Goal: Task Accomplishment & Management: Manage account settings

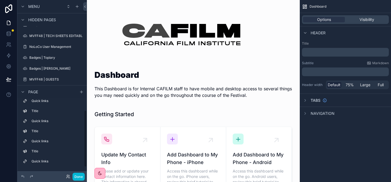
scroll to position [364, 0]
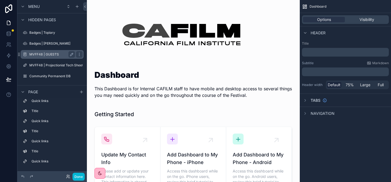
click at [48, 50] on div "MVFF48 | GUESTS" at bounding box center [52, 54] width 61 height 9
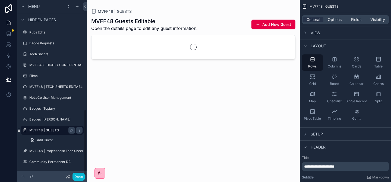
scroll to position [288, 0]
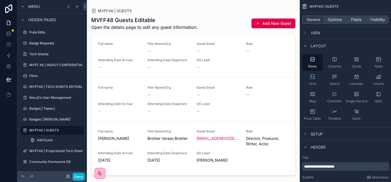
click at [124, 57] on div at bounding box center [193, 87] width 213 height 175
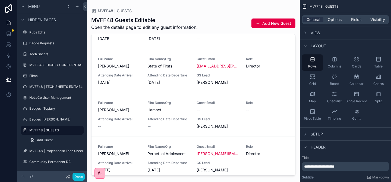
scroll to position [0, 0]
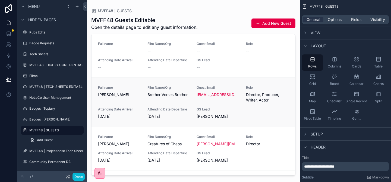
click at [127, 90] on div "Full name [PERSON_NAME]" at bounding box center [119, 91] width 43 height 12
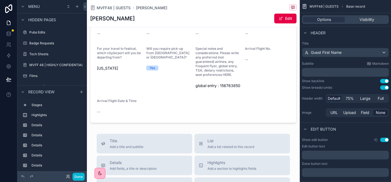
scroll to position [1148, 0]
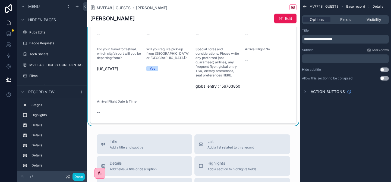
click at [283, 16] on span at bounding box center [281, 18] width 4 height 4
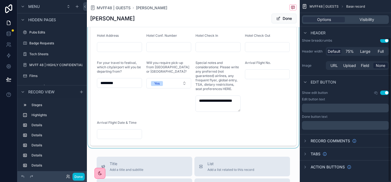
scroll to position [47, 0]
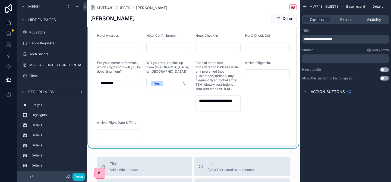
scroll to position [0, 0]
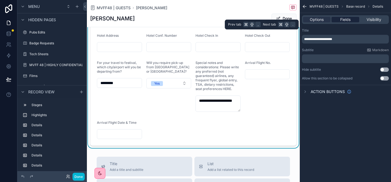
click at [350, 20] on span "Fields" at bounding box center [345, 19] width 10 height 5
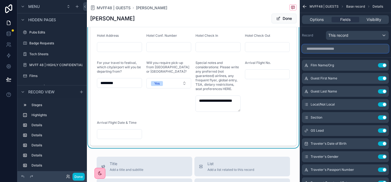
click at [328, 49] on input "scrollable content" at bounding box center [345, 48] width 87 height 9
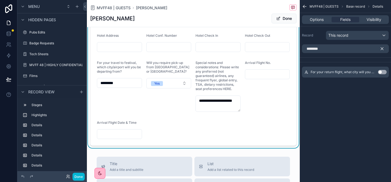
click at [384, 72] on button "Use setting" at bounding box center [382, 72] width 9 height 4
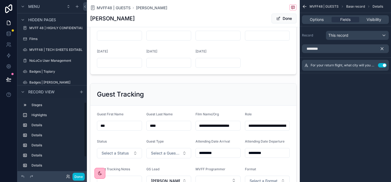
scroll to position [1181, 0]
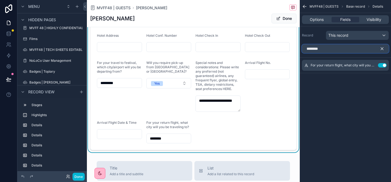
click at [344, 50] on input "********" at bounding box center [345, 48] width 87 height 9
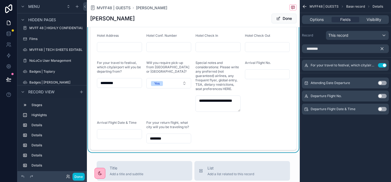
click at [383, 96] on button "Use setting" at bounding box center [382, 96] width 9 height 4
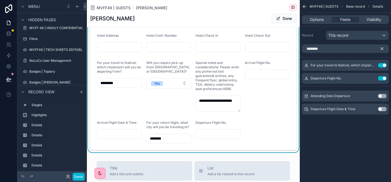
click at [384, 108] on button "Use setting" at bounding box center [382, 109] width 9 height 4
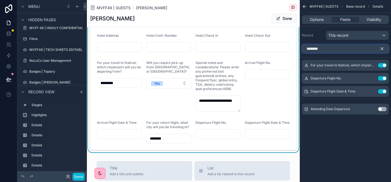
click at [315, 49] on input "********" at bounding box center [345, 48] width 87 height 9
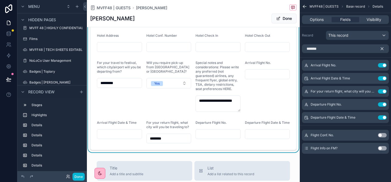
click at [383, 136] on button "Use setting" at bounding box center [382, 135] width 9 height 4
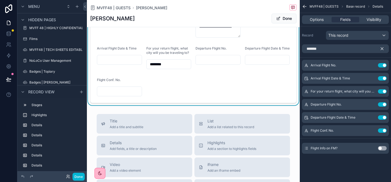
scroll to position [1257, 0]
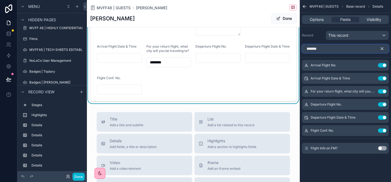
click at [326, 51] on input "******" at bounding box center [345, 48] width 87 height 9
click at [383, 148] on button "Use setting" at bounding box center [382, 148] width 9 height 4
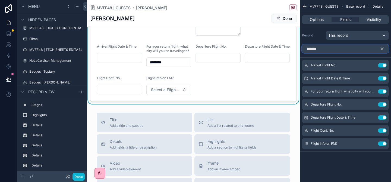
click at [311, 51] on input "******" at bounding box center [345, 48] width 87 height 9
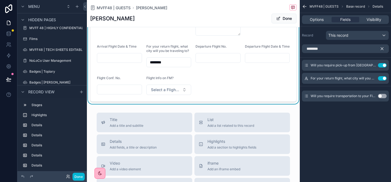
click at [383, 97] on button "Use setting" at bounding box center [382, 96] width 9 height 4
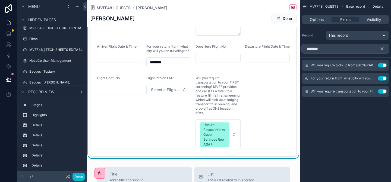
click at [323, 52] on input "********" at bounding box center [345, 48] width 87 height 9
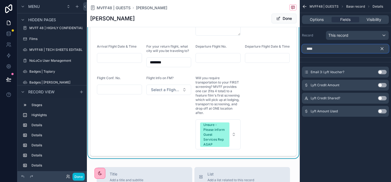
type input "****"
click at [384, 86] on button "Use setting" at bounding box center [382, 85] width 9 height 4
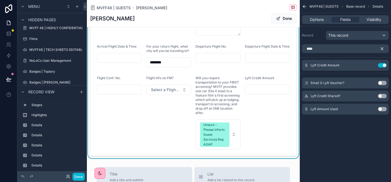
click at [381, 99] on div "Lyft Credit Shared? Use setting" at bounding box center [345, 95] width 87 height 11
click at [383, 96] on button "Use setting" at bounding box center [382, 96] width 9 height 4
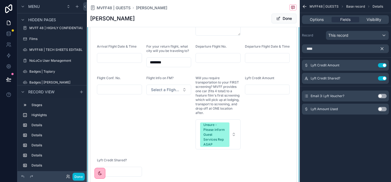
click at [384, 94] on button "Use setting" at bounding box center [382, 96] width 9 height 4
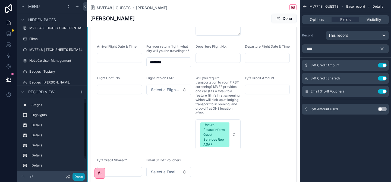
click at [75, 179] on button "Done" at bounding box center [79, 177] width 12 height 8
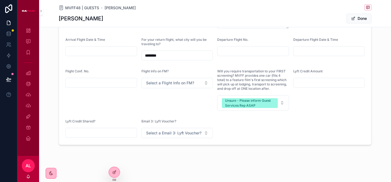
scroll to position [1230, 0]
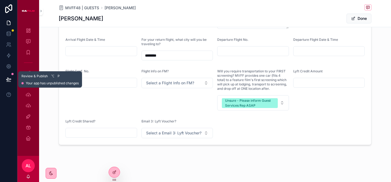
click at [10, 80] on icon at bounding box center [8, 79] width 5 height 5
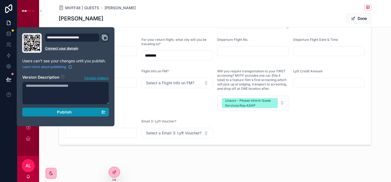
click at [76, 112] on div "Publish" at bounding box center [66, 111] width 80 height 5
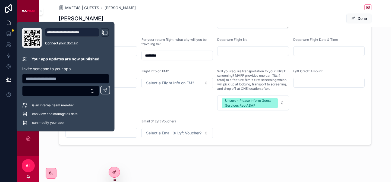
click at [138, 9] on div "MVFF48 | GUESTS [PERSON_NAME]" at bounding box center [215, 7] width 313 height 7
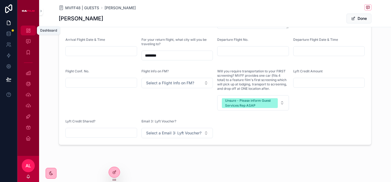
click at [27, 31] on icon "scrollable content" at bounding box center [28, 30] width 5 height 5
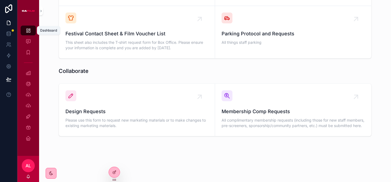
scroll to position [591, 0]
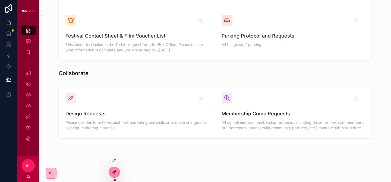
click at [115, 172] on icon at bounding box center [114, 172] width 2 height 2
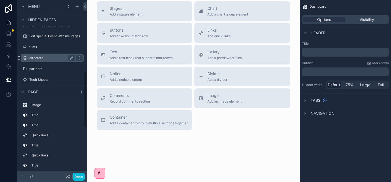
scroll to position [364, 0]
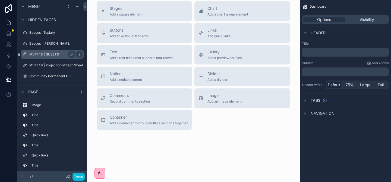
click at [38, 51] on div "MVFF48 | GUESTS" at bounding box center [52, 54] width 46 height 7
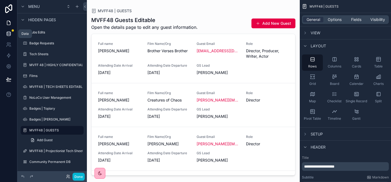
click at [10, 34] on icon at bounding box center [8, 33] width 5 height 5
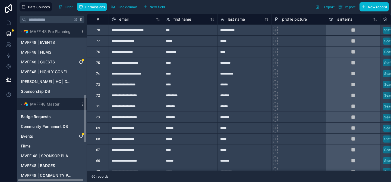
scroll to position [227, 0]
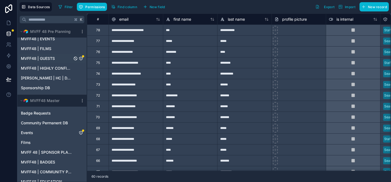
click at [40, 58] on span "MVFF48 | GUESTS" at bounding box center [38, 58] width 34 height 5
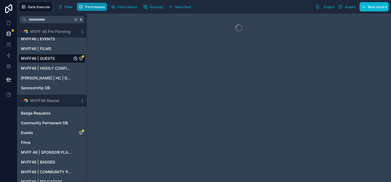
click at [94, 7] on span "Permissions" at bounding box center [95, 7] width 20 height 4
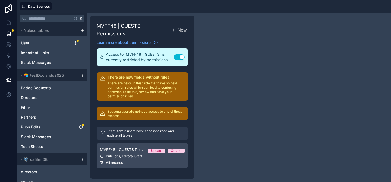
click at [127, 153] on link "MVFF48 | GUESTS Permission 1 Update Create Pub Edits, Editors, Staff All records" at bounding box center [142, 155] width 91 height 25
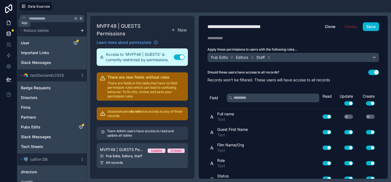
click at [10, 20] on icon at bounding box center [8, 22] width 5 height 5
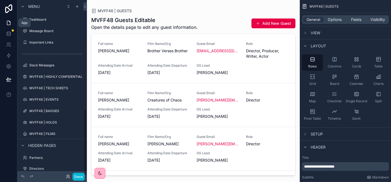
scroll to position [288, 0]
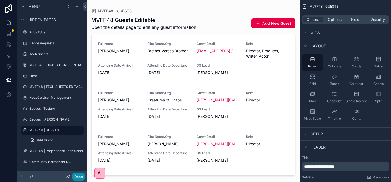
click at [80, 176] on button "Done" at bounding box center [79, 177] width 12 height 8
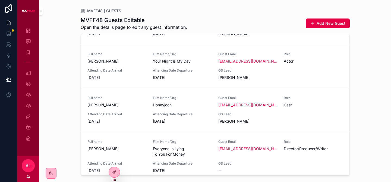
scroll to position [107, 0]
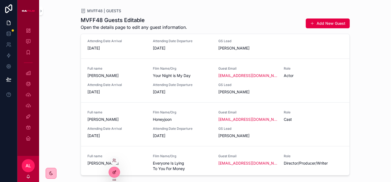
click at [116, 171] on icon at bounding box center [114, 172] width 4 height 4
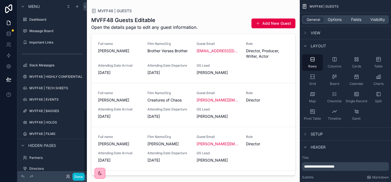
scroll to position [288, 0]
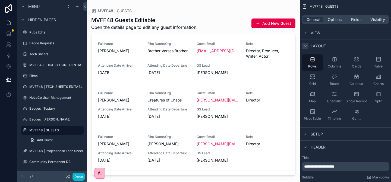
click at [306, 45] on icon "scrollable content" at bounding box center [305, 46] width 4 height 4
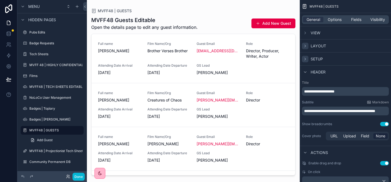
click at [305, 58] on icon "scrollable content" at bounding box center [305, 59] width 4 height 4
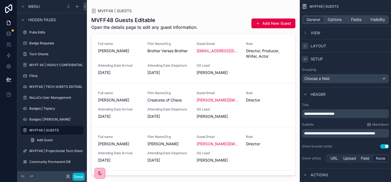
click at [305, 58] on icon "scrollable content" at bounding box center [305, 59] width 4 height 4
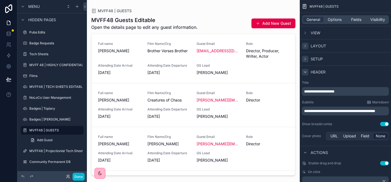
click at [304, 74] on div "scrollable content" at bounding box center [305, 72] width 7 height 7
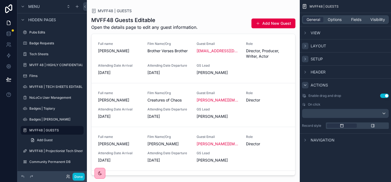
click at [306, 86] on icon "scrollable content" at bounding box center [305, 85] width 4 height 4
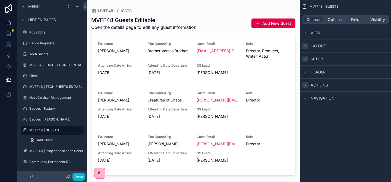
click at [305, 101] on div "Navigation" at bounding box center [345, 97] width 91 height 13
click at [305, 99] on icon "scrollable content" at bounding box center [305, 98] width 4 height 4
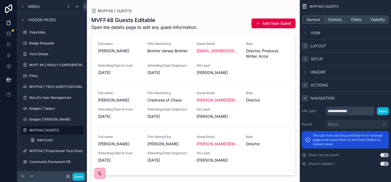
click at [305, 99] on icon "scrollable content" at bounding box center [305, 98] width 4 height 4
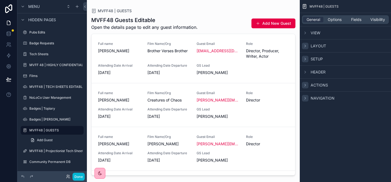
click at [204, 90] on div at bounding box center [193, 87] width 213 height 175
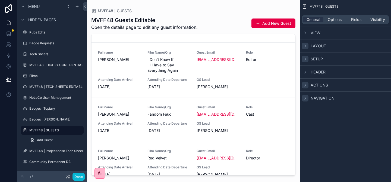
scroll to position [1209, 0]
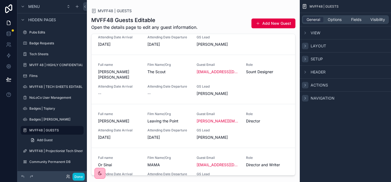
click at [306, 46] on icon "scrollable content" at bounding box center [305, 46] width 4 height 4
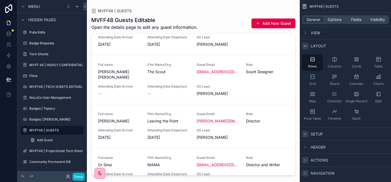
click at [305, 45] on icon "scrollable content" at bounding box center [305, 46] width 4 height 4
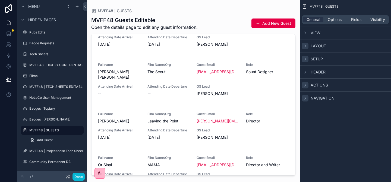
click at [305, 60] on icon "scrollable content" at bounding box center [305, 59] width 1 height 2
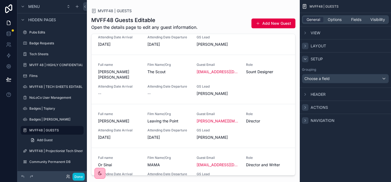
click at [305, 59] on icon "scrollable content" at bounding box center [305, 58] width 2 height 1
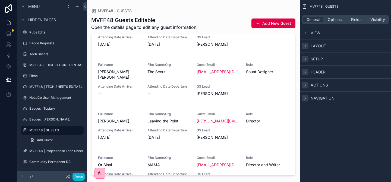
click at [304, 72] on icon "scrollable content" at bounding box center [305, 72] width 4 height 4
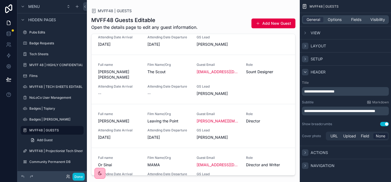
click at [304, 72] on icon "scrollable content" at bounding box center [305, 72] width 4 height 4
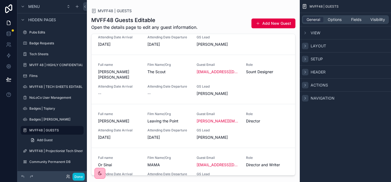
click at [306, 85] on icon "scrollable content" at bounding box center [305, 85] width 4 height 4
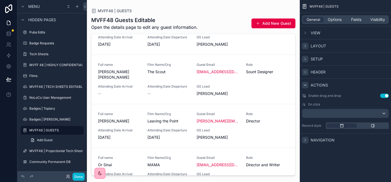
click at [306, 85] on icon "scrollable content" at bounding box center [305, 85] width 4 height 4
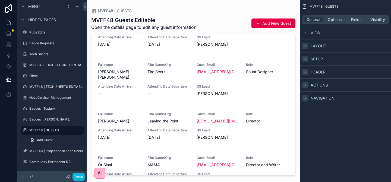
click at [307, 43] on div "scrollable content" at bounding box center [305, 46] width 7 height 7
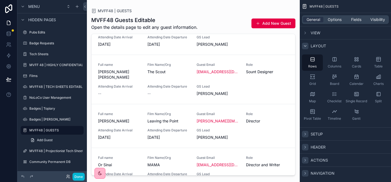
click at [307, 43] on div "scrollable content" at bounding box center [305, 46] width 7 height 7
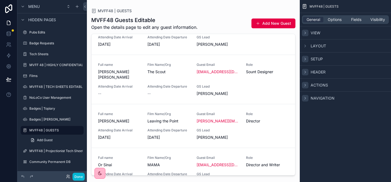
click at [306, 31] on icon "scrollable content" at bounding box center [305, 33] width 4 height 4
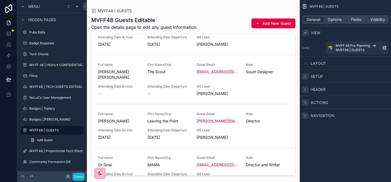
click at [306, 31] on icon "scrollable content" at bounding box center [305, 33] width 4 height 4
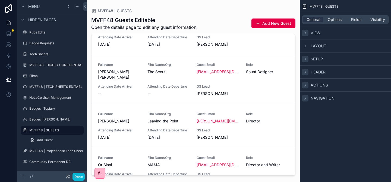
click at [306, 35] on div "scrollable content" at bounding box center [305, 33] width 7 height 7
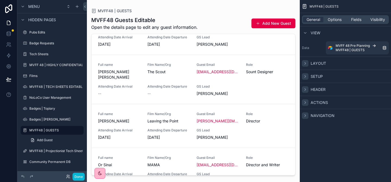
click at [306, 62] on icon "scrollable content" at bounding box center [305, 63] width 4 height 4
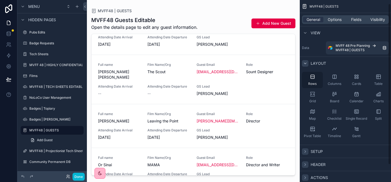
scroll to position [24, 0]
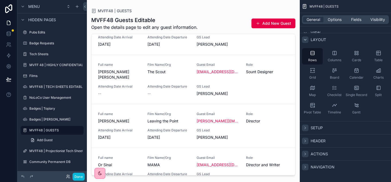
click at [305, 130] on div "scrollable content" at bounding box center [305, 127] width 7 height 7
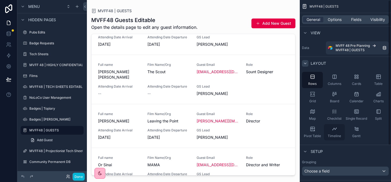
scroll to position [46, 0]
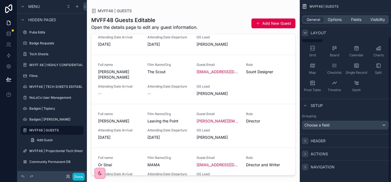
click at [305, 138] on div "scrollable content" at bounding box center [305, 140] width 7 height 7
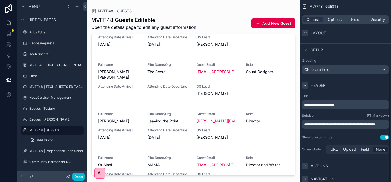
scroll to position [113, 0]
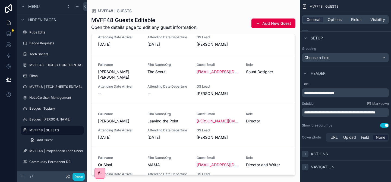
click at [305, 154] on icon "scrollable content" at bounding box center [305, 154] width 4 height 4
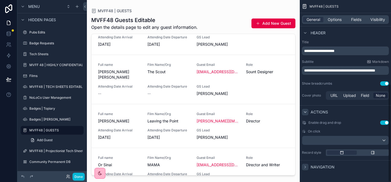
click at [305, 170] on div "scrollable content" at bounding box center [305, 167] width 7 height 7
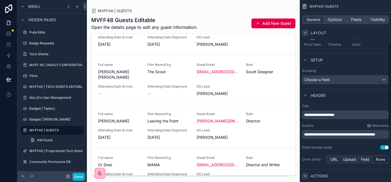
scroll to position [88, 0]
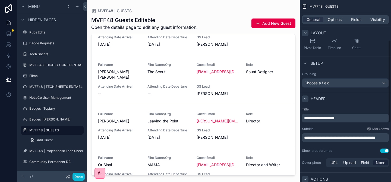
click at [305, 97] on icon "scrollable content" at bounding box center [305, 98] width 4 height 4
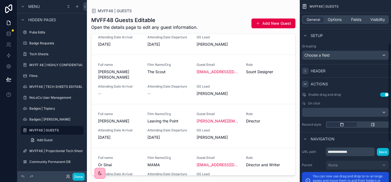
scroll to position [151, 0]
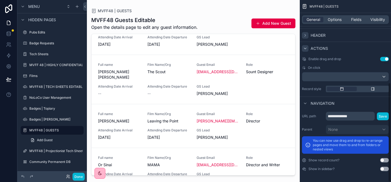
click at [306, 52] on div "Actions" at bounding box center [345, 48] width 91 height 13
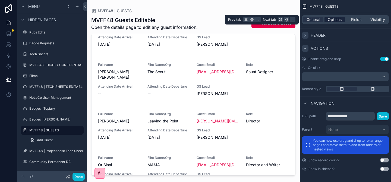
click at [334, 18] on span "Options" at bounding box center [335, 19] width 14 height 5
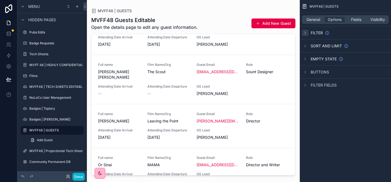
click at [308, 33] on div "scrollable content" at bounding box center [305, 33] width 7 height 7
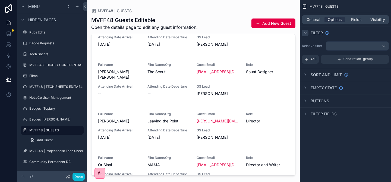
click at [308, 33] on div "scrollable content" at bounding box center [305, 33] width 7 height 7
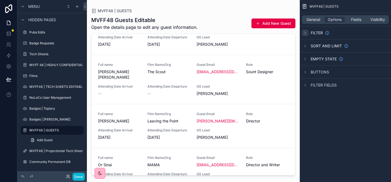
click at [308, 33] on div "scrollable content" at bounding box center [305, 33] width 7 height 7
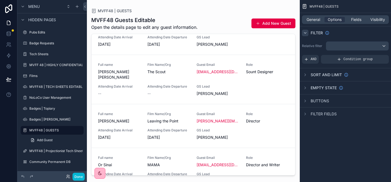
click at [308, 33] on div "scrollable content" at bounding box center [305, 33] width 7 height 7
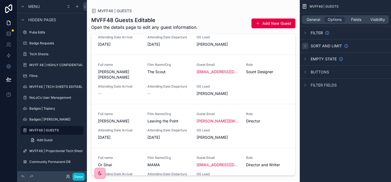
click at [306, 45] on icon "scrollable content" at bounding box center [305, 46] width 4 height 4
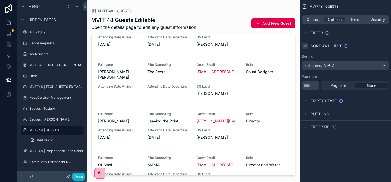
click at [306, 45] on icon "scrollable content" at bounding box center [305, 46] width 4 height 4
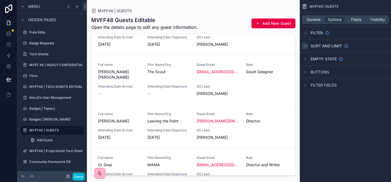
click at [307, 65] on div "Empty state" at bounding box center [345, 58] width 91 height 13
click at [306, 60] on icon "scrollable content" at bounding box center [305, 59] width 4 height 4
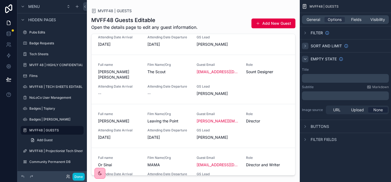
click at [306, 60] on icon "scrollable content" at bounding box center [305, 59] width 4 height 4
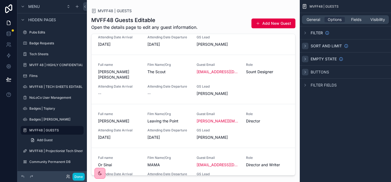
click at [307, 69] on div "scrollable content" at bounding box center [305, 72] width 7 height 7
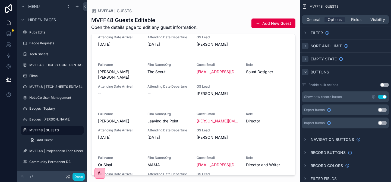
click at [307, 69] on div "scrollable content" at bounding box center [305, 72] width 7 height 7
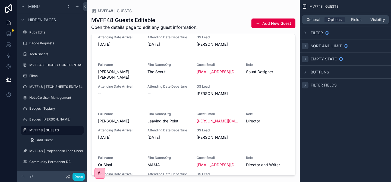
click at [307, 84] on icon "scrollable content" at bounding box center [305, 85] width 4 height 4
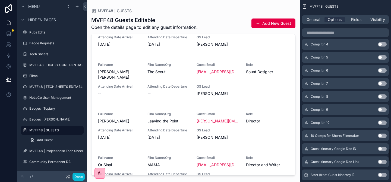
scroll to position [1938, 0]
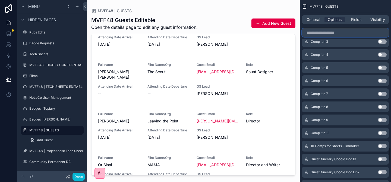
click at [321, 33] on input "scrollable content" at bounding box center [345, 32] width 87 height 9
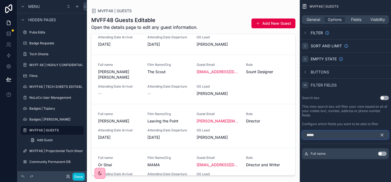
type input "****"
click at [383, 154] on button "Use setting" at bounding box center [382, 153] width 9 height 4
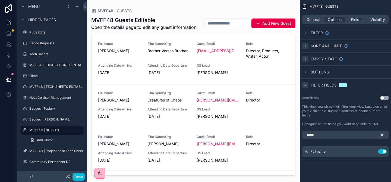
click at [306, 86] on icon "scrollable content" at bounding box center [305, 85] width 4 height 4
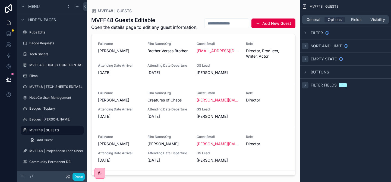
click at [304, 86] on icon "scrollable content" at bounding box center [305, 85] width 4 height 4
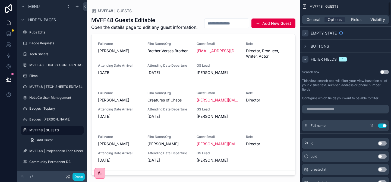
scroll to position [26, 0]
click at [327, 108] on input "scrollable content" at bounding box center [345, 109] width 87 height 9
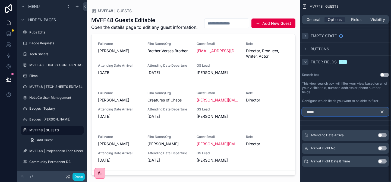
type input "*****"
click at [384, 135] on button "Use setting" at bounding box center [382, 135] width 9 height 4
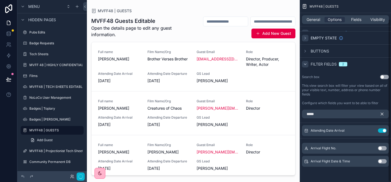
scroll to position [21, 0]
click at [328, 115] on input "*****" at bounding box center [345, 113] width 87 height 9
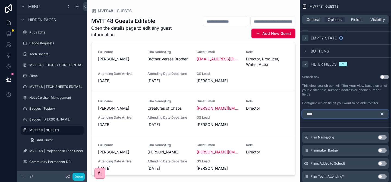
type input "****"
click at [385, 137] on button "Use setting" at bounding box center [382, 137] width 9 height 4
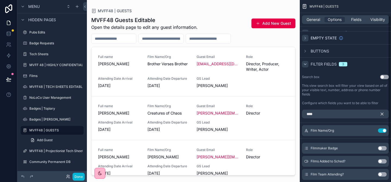
click at [388, 102] on div "MVFF48 | GUESTS General Options Fields Visibility Filter Sort And Limit Empty s…" at bounding box center [345, 91] width 91 height 182
click at [386, 75] on button "Use setting" at bounding box center [384, 77] width 9 height 4
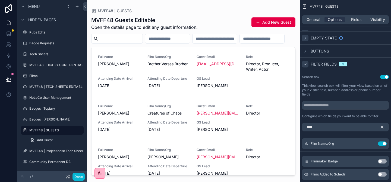
click at [305, 64] on icon "scrollable content" at bounding box center [305, 64] width 4 height 4
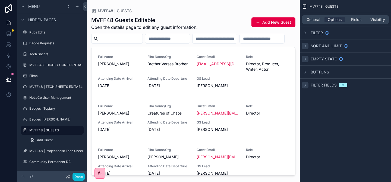
click at [307, 46] on icon "scrollable content" at bounding box center [305, 46] width 4 height 4
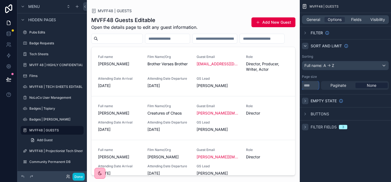
click at [315, 83] on input "**" at bounding box center [310, 85] width 17 height 9
type input "*"
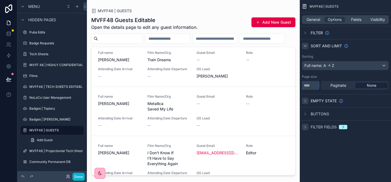
scroll to position [301, 0]
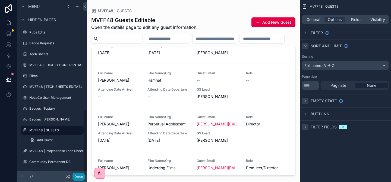
click at [77, 177] on button "Done" at bounding box center [79, 177] width 12 height 8
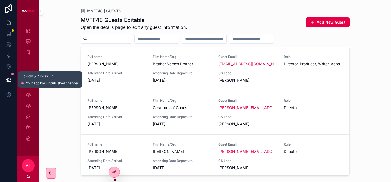
click at [11, 80] on button at bounding box center [9, 79] width 12 height 15
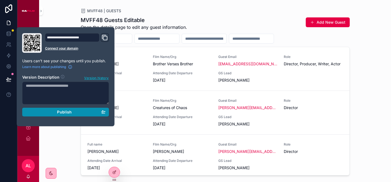
click at [70, 108] on button "Publish" at bounding box center [65, 112] width 87 height 9
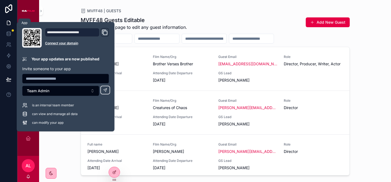
click at [6, 18] on link at bounding box center [8, 22] width 17 height 11
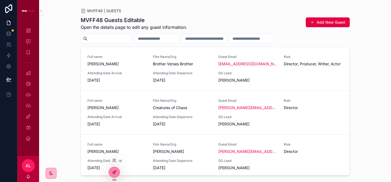
click at [116, 174] on icon at bounding box center [114, 172] width 4 height 4
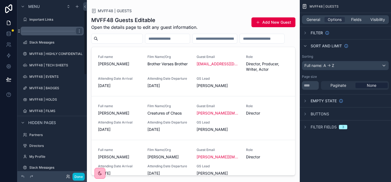
scroll to position [24, 0]
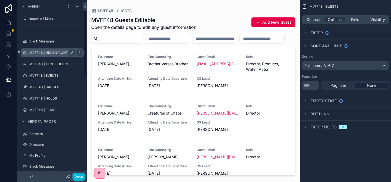
click at [44, 55] on div "MVFF48 | HIGHLY CONFIDENTIAL" at bounding box center [52, 52] width 46 height 7
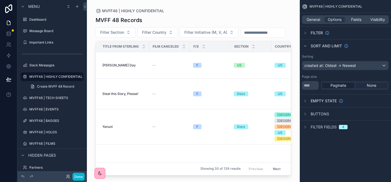
click at [365, 83] on div "None" at bounding box center [372, 85] width 32 height 5
click at [311, 88] on input "**" at bounding box center [310, 85] width 17 height 9
type input "*"
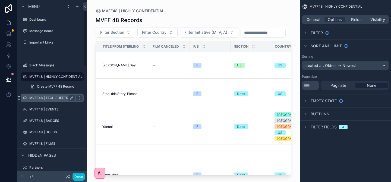
click at [42, 98] on label "MVFF48 | TECH SHEETS" at bounding box center [50, 98] width 43 height 4
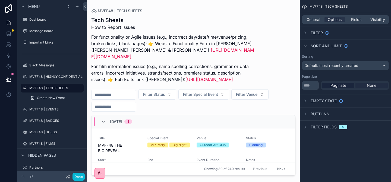
click at [374, 85] on span "None" at bounding box center [372, 85] width 10 height 5
click at [307, 86] on input "**" at bounding box center [310, 85] width 17 height 9
type input "*"
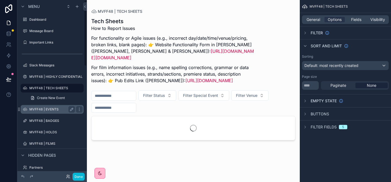
click at [42, 109] on label "MVFF48 | EVENTS" at bounding box center [50, 109] width 43 height 4
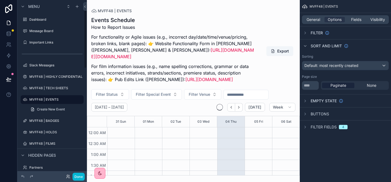
scroll to position [6, 0]
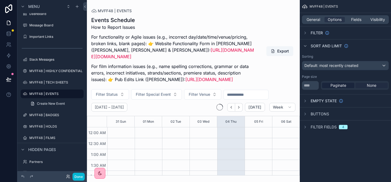
click at [374, 84] on span "None" at bounding box center [372, 85] width 10 height 5
click at [312, 88] on input "**" at bounding box center [310, 85] width 17 height 9
type input "*"
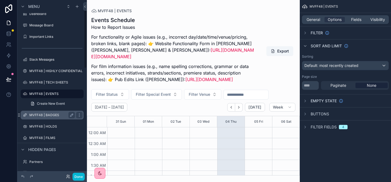
click at [50, 119] on div "MVFF48 | BADGES" at bounding box center [52, 115] width 61 height 9
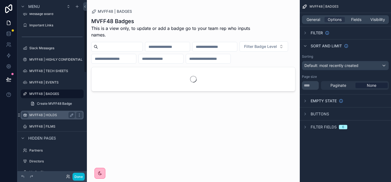
click at [25, 114] on icon "scrollable content" at bounding box center [25, 115] width 4 height 4
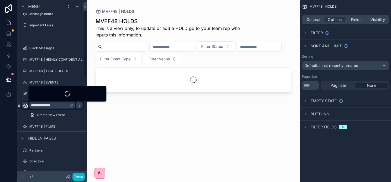
scroll to position [29, 0]
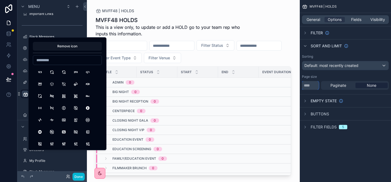
click at [306, 82] on input "**" at bounding box center [310, 85] width 17 height 9
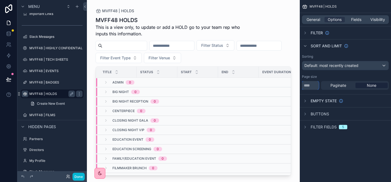
click at [306, 82] on input "**" at bounding box center [310, 85] width 17 height 9
type input "*"
click at [49, 117] on label "MVFF48 | FILMS" at bounding box center [50, 115] width 43 height 4
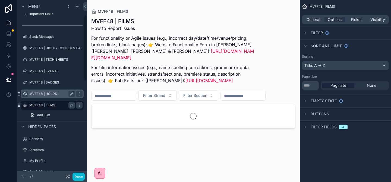
scroll to position [40, 0]
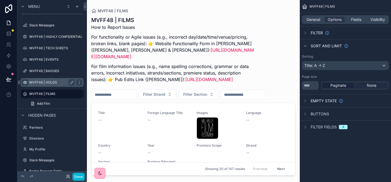
click at [380, 84] on div "None" at bounding box center [372, 85] width 32 height 5
click at [311, 86] on input "**" at bounding box center [310, 85] width 17 height 9
type input "*"
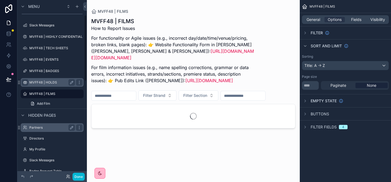
click at [35, 127] on label "Partners" at bounding box center [50, 127] width 43 height 4
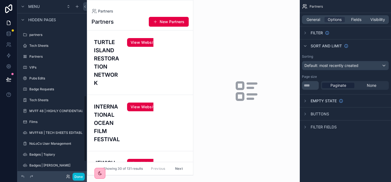
scroll to position [251, 0]
click at [37, 96] on div "Tech Sheets" at bounding box center [52, 101] width 70 height 10
click at [39, 102] on label "Tech Sheets" at bounding box center [50, 101] width 43 height 4
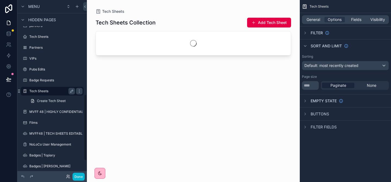
scroll to position [249, 0]
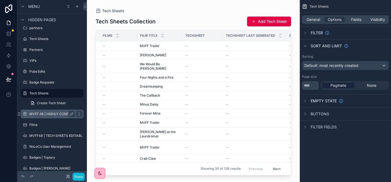
click at [42, 116] on div "MVFF 48 | HIGHLY CONFIDENTIAL | COMPLETE DATA" at bounding box center [52, 114] width 46 height 7
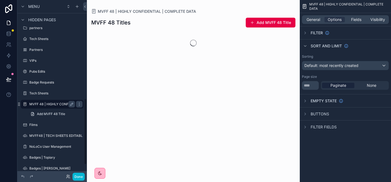
scroll to position [260, 0]
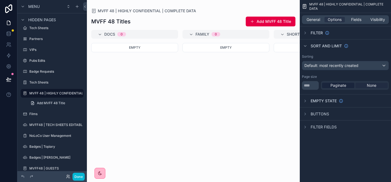
click at [367, 86] on span "None" at bounding box center [372, 85] width 10 height 5
click at [314, 85] on input "**" at bounding box center [310, 85] width 17 height 9
type input "*"
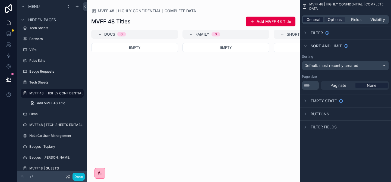
click at [314, 18] on span "General" at bounding box center [314, 19] width 14 height 5
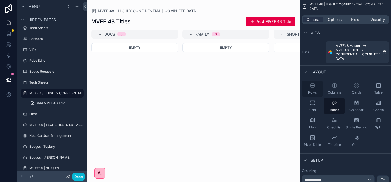
click at [309, 91] on span "Rows" at bounding box center [312, 92] width 8 height 4
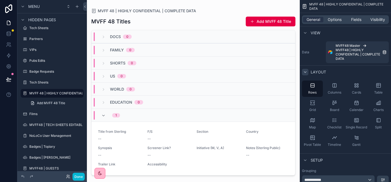
click at [307, 70] on icon "scrollable content" at bounding box center [305, 72] width 4 height 4
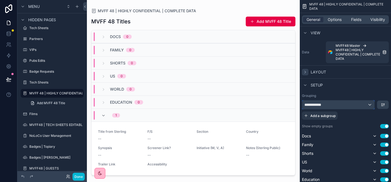
click at [363, 105] on div "**********" at bounding box center [338, 104] width 72 height 9
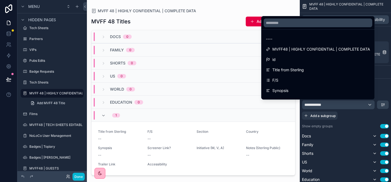
click at [346, 104] on div "scrollable content" at bounding box center [195, 91] width 391 height 182
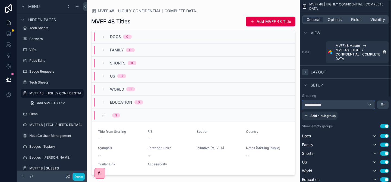
click at [346, 104] on div "**********" at bounding box center [338, 104] width 72 height 9
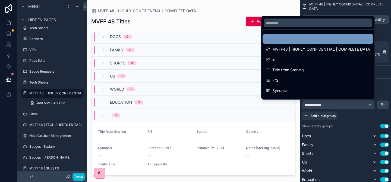
click at [297, 36] on div "----" at bounding box center [318, 39] width 104 height 7
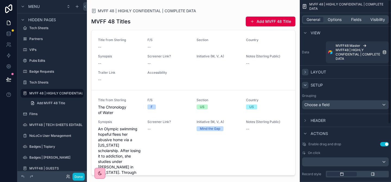
click at [307, 82] on div "scrollable content" at bounding box center [305, 85] width 7 height 7
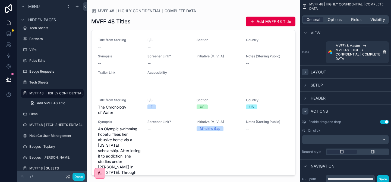
click at [305, 110] on icon "scrollable content" at bounding box center [305, 111] width 4 height 4
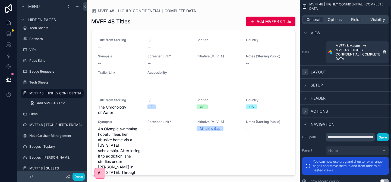
scroll to position [21, 0]
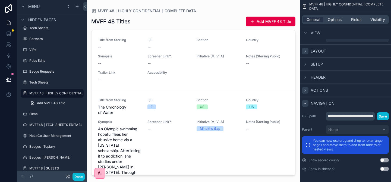
click at [304, 101] on icon "scrollable content" at bounding box center [305, 103] width 4 height 4
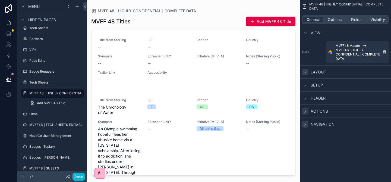
scroll to position [0, 0]
click at [44, 127] on div "MVFF48 | TECH SHEETS EDITABLE" at bounding box center [52, 124] width 46 height 7
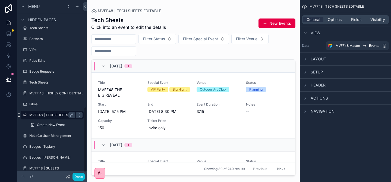
scroll to position [282, 0]
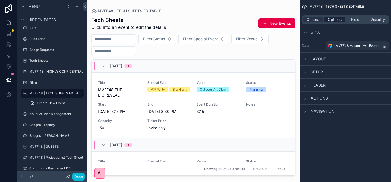
click at [334, 19] on span "Options" at bounding box center [335, 19] width 14 height 5
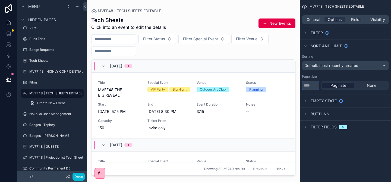
click at [310, 85] on input "**" at bounding box center [310, 85] width 17 height 9
click at [371, 89] on div "Paginate None" at bounding box center [355, 85] width 68 height 9
click at [372, 87] on span "None" at bounding box center [372, 85] width 10 height 5
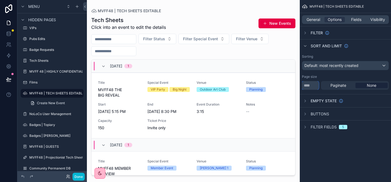
click at [307, 86] on input "**" at bounding box center [310, 85] width 17 height 9
type input "*"
click at [41, 114] on label "NoLoCo User Management" at bounding box center [50, 114] width 43 height 4
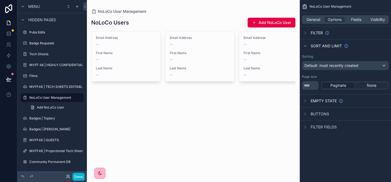
click at [371, 85] on span "None" at bounding box center [372, 85] width 10 height 5
click at [308, 86] on input "**" at bounding box center [310, 85] width 17 height 9
type input "*"
click at [309, 19] on span "General" at bounding box center [314, 19] width 14 height 5
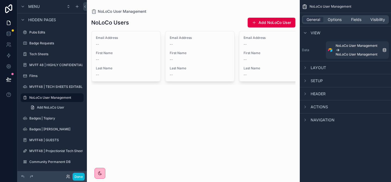
click at [316, 64] on div "Layout" at bounding box center [345, 67] width 91 height 13
click at [317, 66] on span "Layout" at bounding box center [318, 67] width 15 height 5
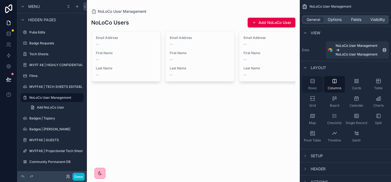
click at [314, 82] on icon "scrollable content" at bounding box center [312, 80] width 5 height 5
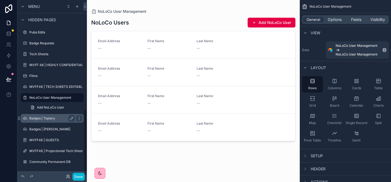
click at [39, 118] on label "Badges | Topiary" at bounding box center [50, 118] width 43 height 4
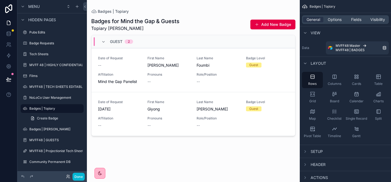
click at [192, 63] on div at bounding box center [193, 87] width 213 height 175
click at [332, 20] on span "Options" at bounding box center [335, 19] width 14 height 5
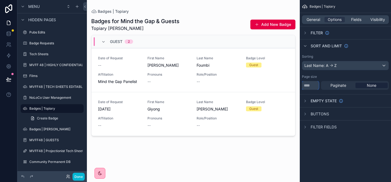
click at [313, 86] on input "**" at bounding box center [310, 85] width 17 height 9
type input "*"
click at [43, 130] on label "Badges | [PERSON_NAME]" at bounding box center [50, 129] width 43 height 4
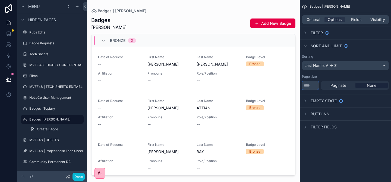
click at [313, 87] on input "**" at bounding box center [310, 85] width 17 height 9
type input "*"
click at [48, 149] on label "MVFF48 | Projectionist Tech Sheet" at bounding box center [56, 151] width 54 height 4
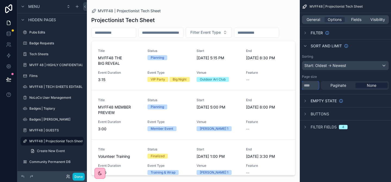
click at [305, 89] on input "**" at bounding box center [310, 85] width 17 height 9
type input "*"
click at [50, 163] on label "Community Permanent DB" at bounding box center [50, 161] width 43 height 4
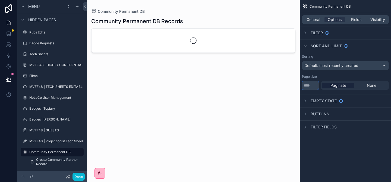
click at [308, 86] on input "**" at bounding box center [310, 85] width 17 height 9
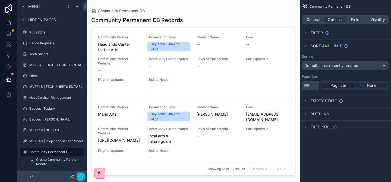
type input "*"
click at [372, 84] on span "None" at bounding box center [372, 85] width 10 height 5
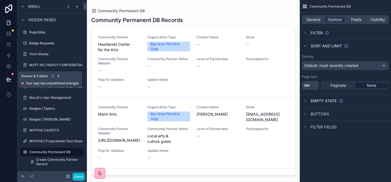
click at [10, 80] on icon at bounding box center [8, 79] width 5 height 5
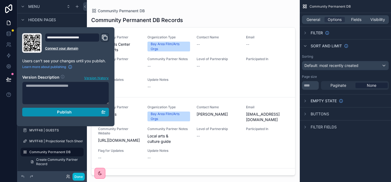
click at [71, 111] on span "Publish" at bounding box center [64, 111] width 15 height 5
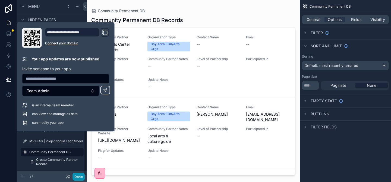
click at [84, 174] on button "Done" at bounding box center [79, 177] width 12 height 8
